Goal: Task Accomplishment & Management: Manage account settings

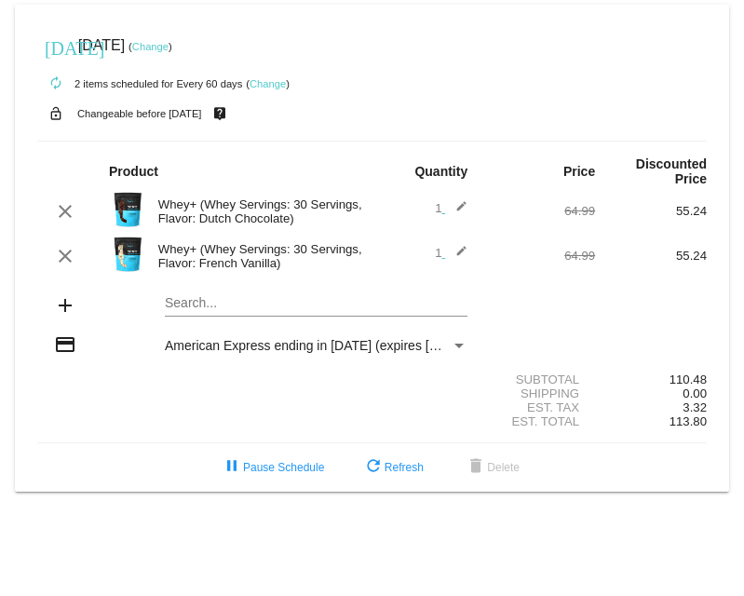
click at [169, 47] on link "Change" at bounding box center [150, 46] width 36 height 11
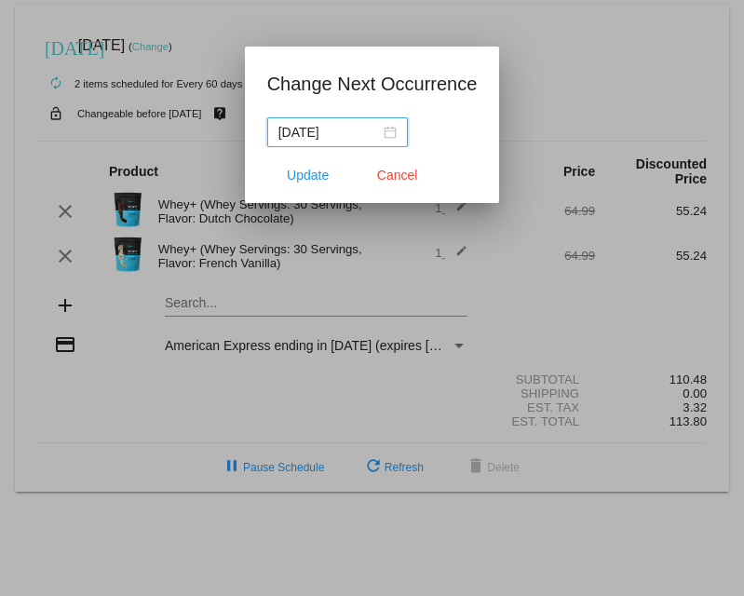
click at [375, 122] on div "2025-08-27" at bounding box center [337, 132] width 118 height 20
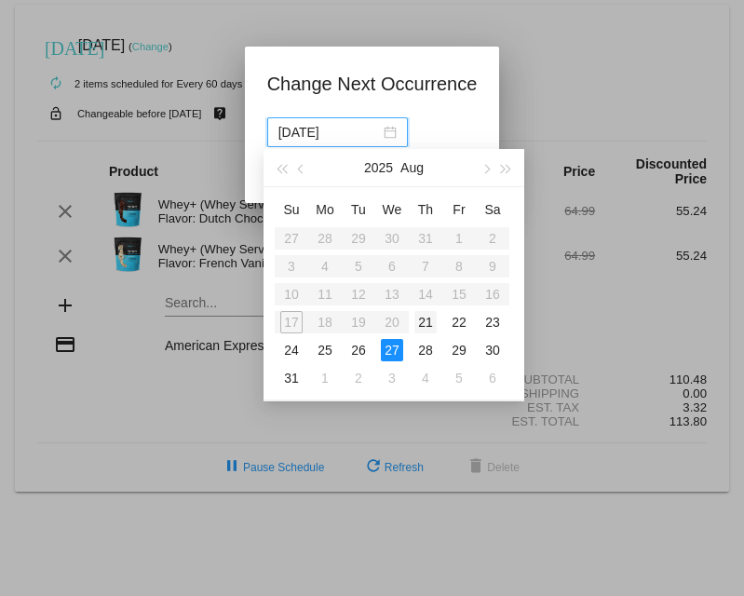
click at [425, 139] on div "21" at bounding box center [425, 322] width 22 height 22
type input "2025-08-21"
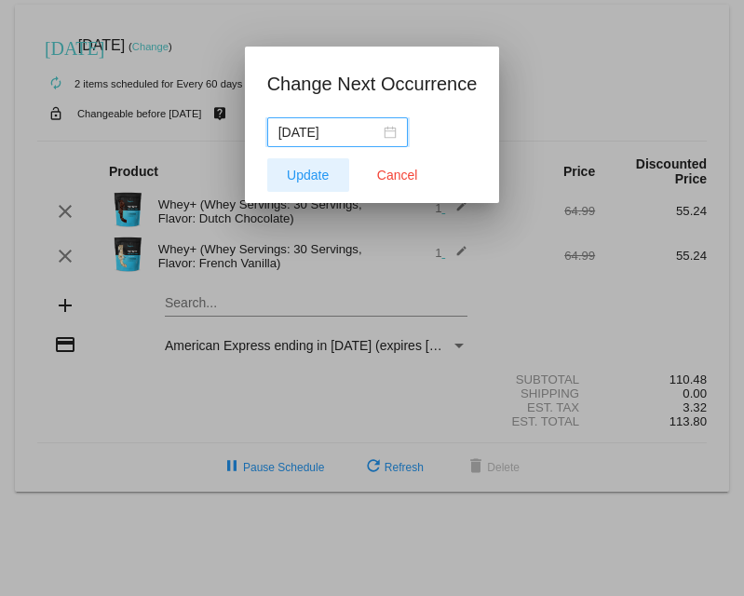
click at [317, 139] on span "Update" at bounding box center [308, 175] width 42 height 15
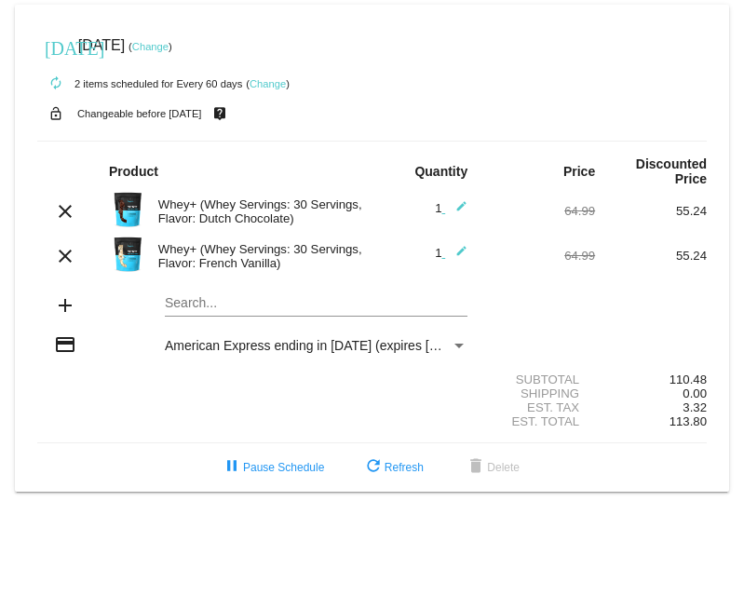
click at [169, 50] on link "Change" at bounding box center [150, 46] width 36 height 11
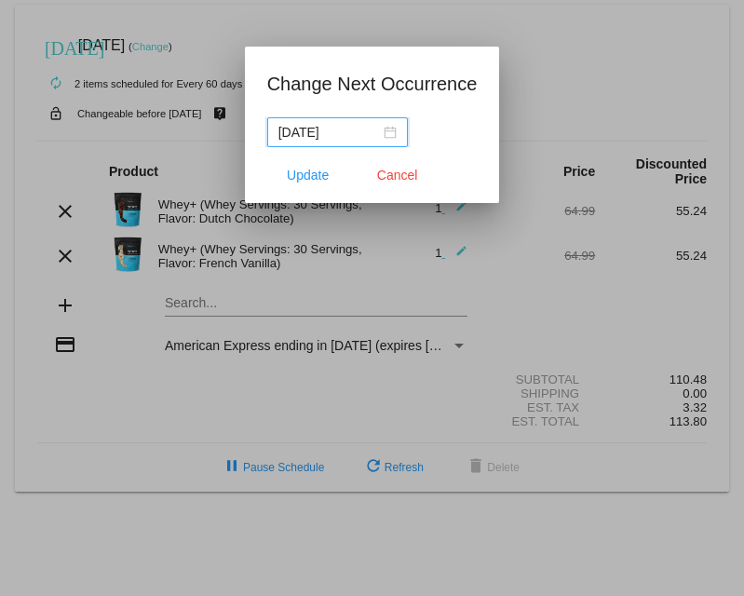
click at [372, 134] on div "2025-08-20" at bounding box center [337, 132] width 118 height 20
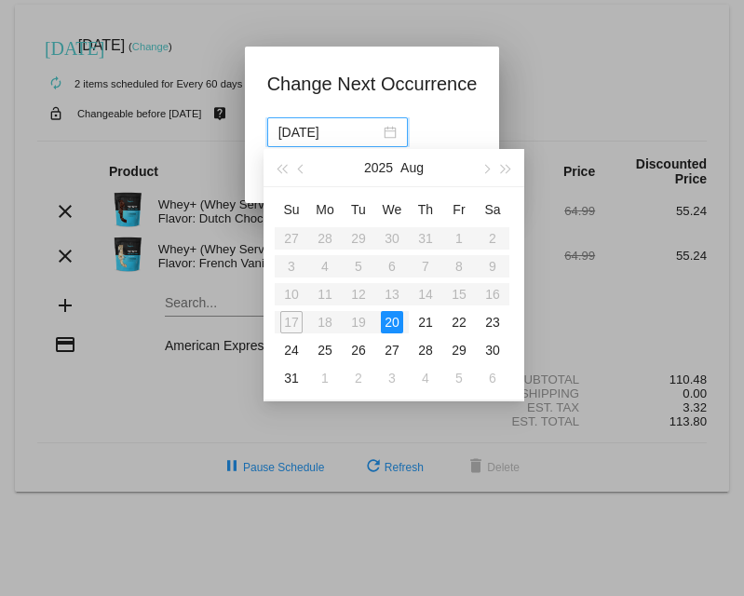
click at [537, 38] on div at bounding box center [372, 298] width 744 height 596
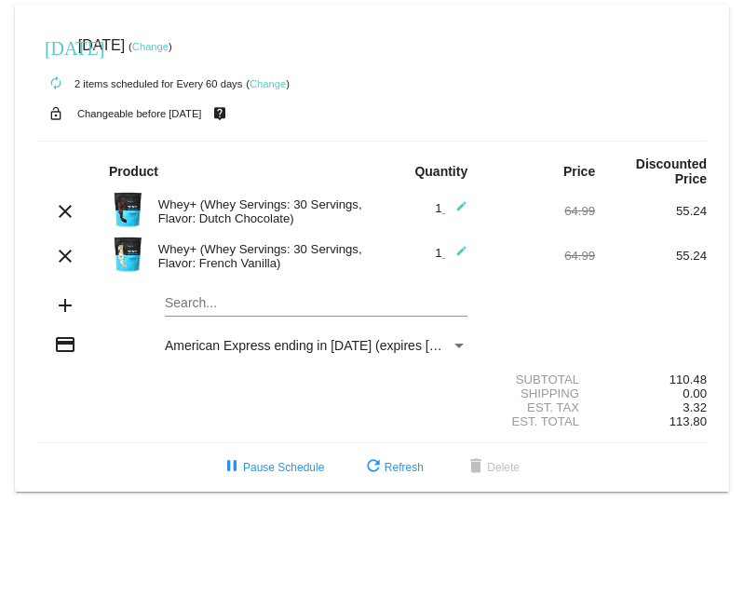
click at [169, 46] on link "Change" at bounding box center [150, 46] width 36 height 11
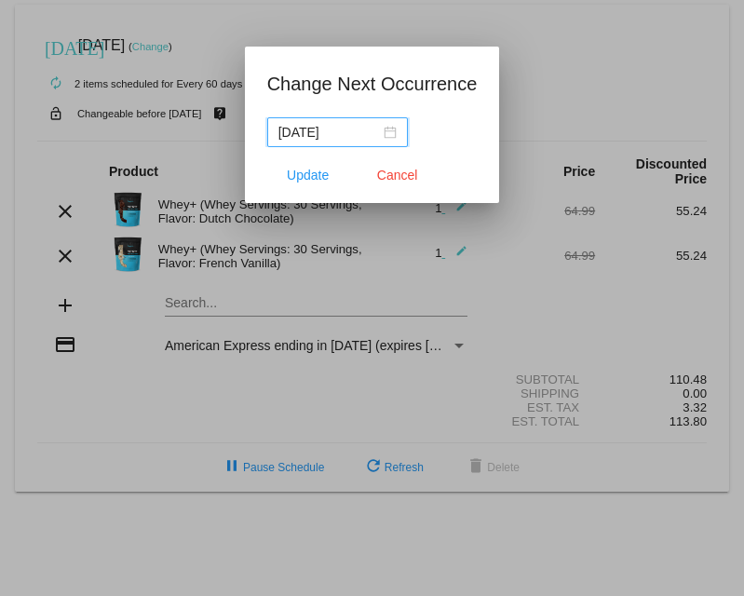
click at [338, 139] on input "2025-08-20" at bounding box center [328, 132] width 101 height 20
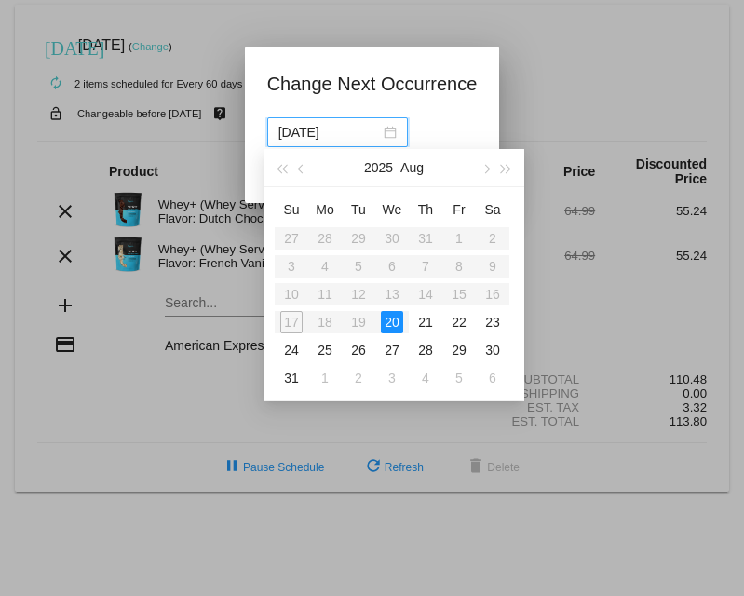
click at [392, 139] on table "Su Mo Tu We Th Fr Sa 27 28 29 30 31 1 2 3 4 5 6 7 8 9 10 11 12 13 14 15 16 17 1…" at bounding box center [392, 293] width 235 height 197
click at [425, 81] on h1 "Change Next Occurrence" at bounding box center [372, 84] width 210 height 30
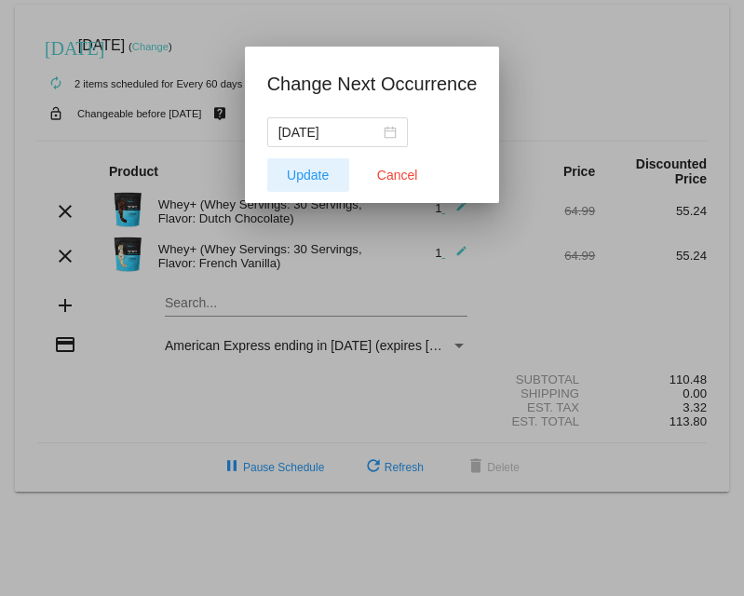
click at [311, 139] on span "Update" at bounding box center [308, 175] width 42 height 15
